Goal: Navigation & Orientation: Find specific page/section

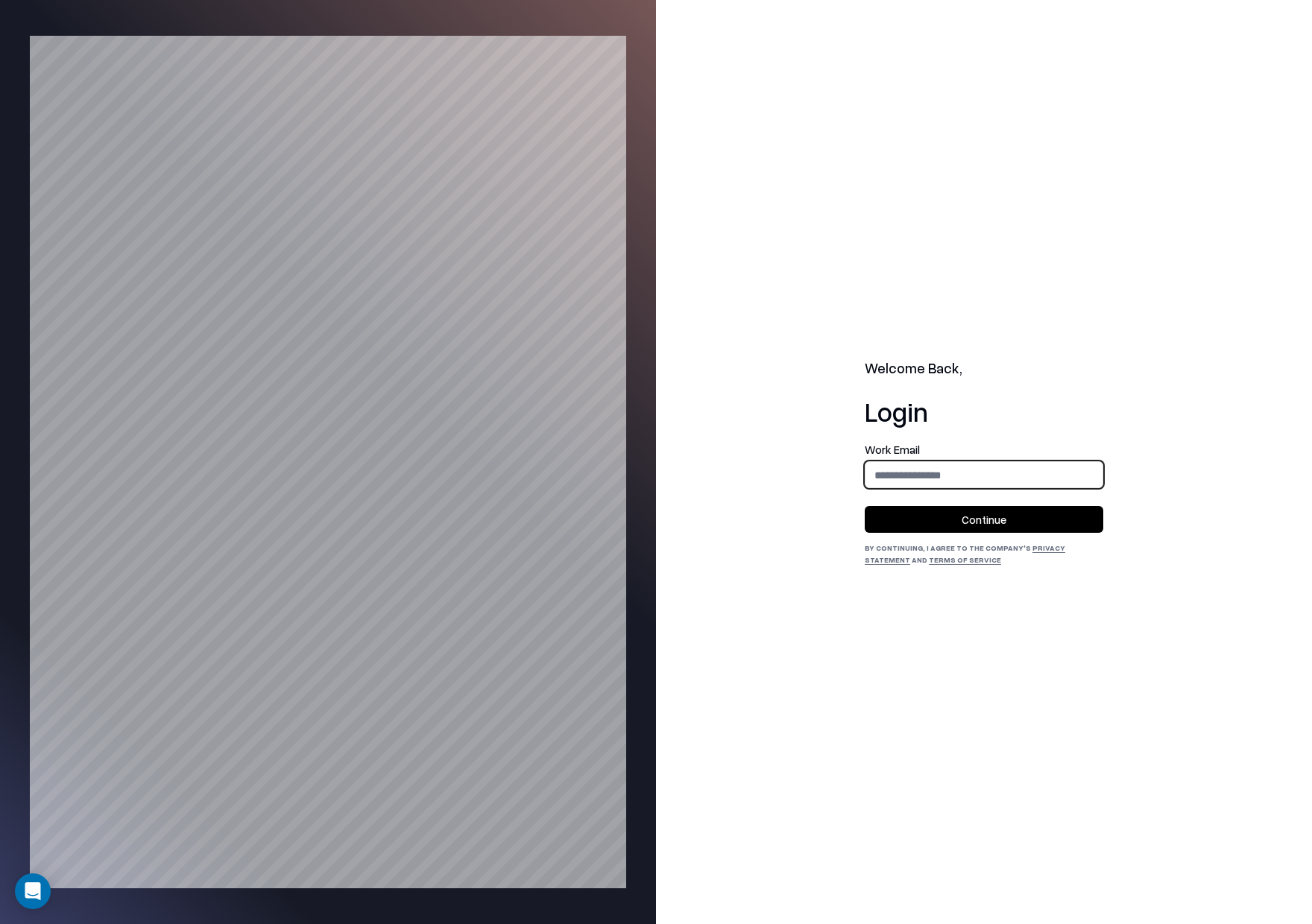
click at [906, 488] on input "email" at bounding box center [984, 475] width 237 height 28
type input "**********"
click at [966, 513] on button "Continue" at bounding box center [984, 519] width 238 height 27
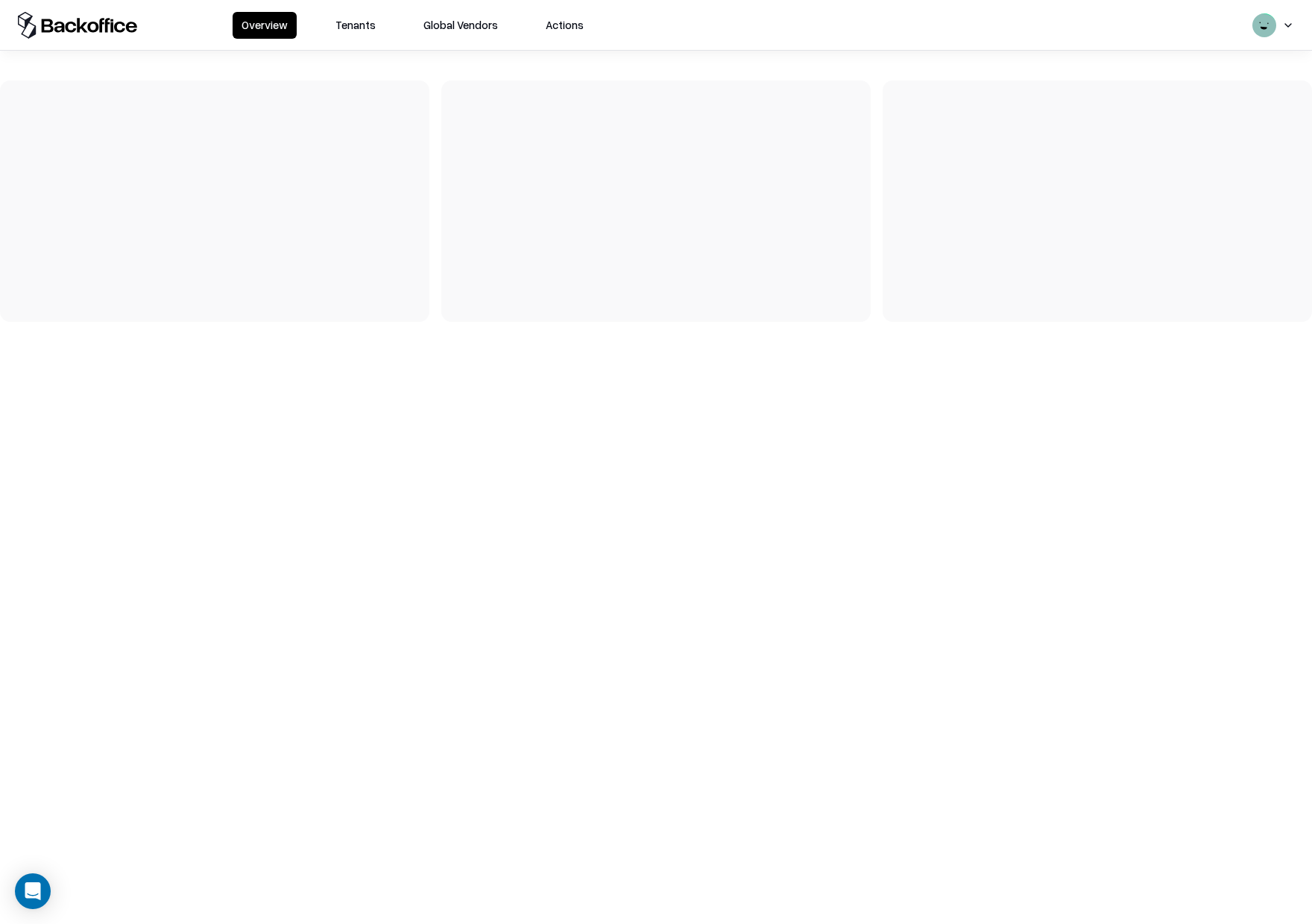
click at [349, 18] on button "Tenants" at bounding box center [355, 25] width 58 height 27
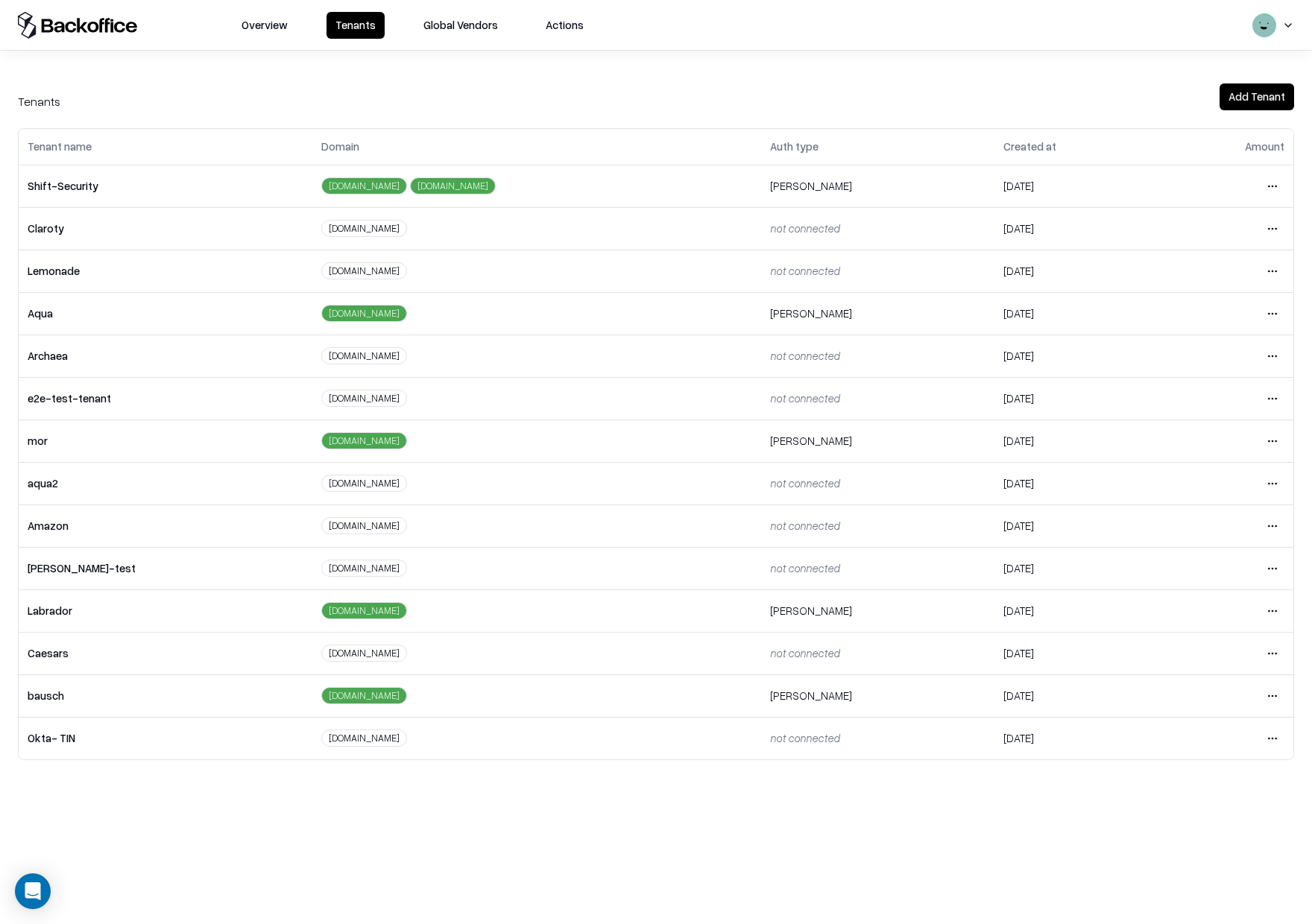
click at [1265, 653] on html "Overview Tenants Global Vendors Actions Tenants Add Tenant Tenant name Domain A…" at bounding box center [656, 462] width 1312 height 924
click at [1227, 781] on div "Login to tenant" at bounding box center [1209, 780] width 161 height 30
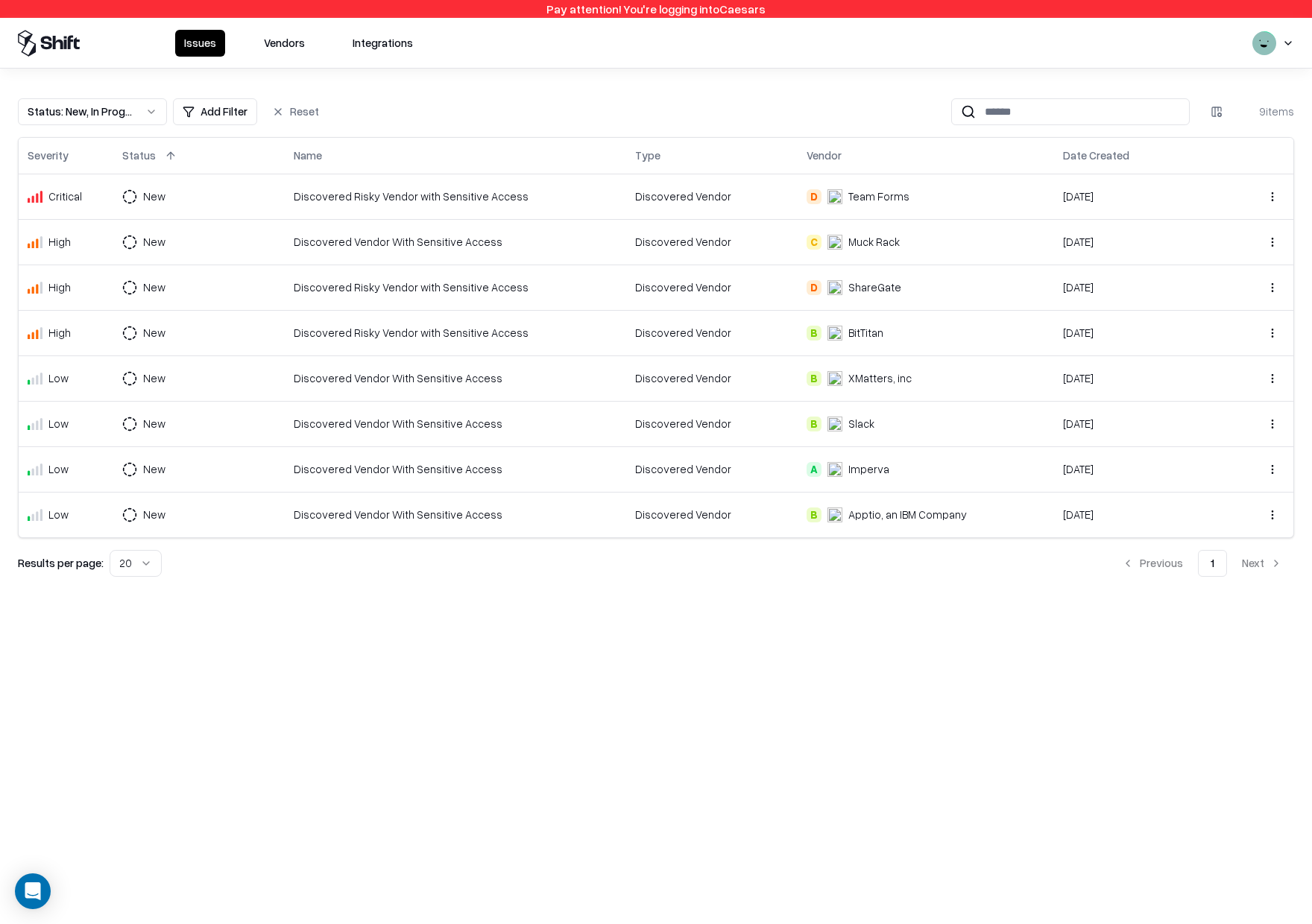
click at [273, 49] on button "Vendors" at bounding box center [285, 43] width 59 height 27
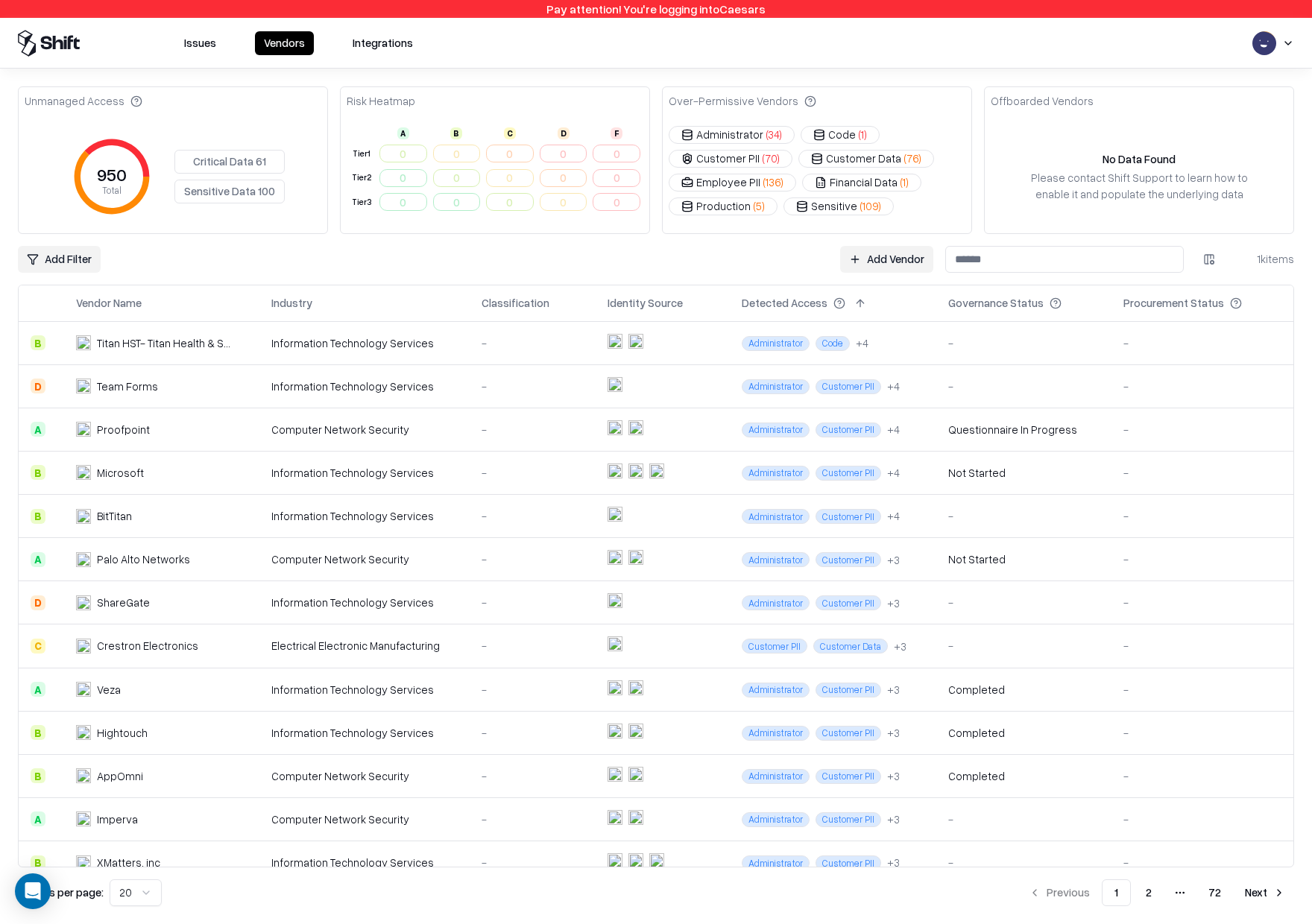
click at [416, 110] on div "Risk Heatmap" at bounding box center [495, 102] width 309 height 30
